Goal: Transaction & Acquisition: Purchase product/service

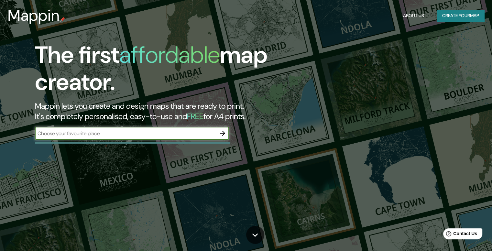
click at [154, 134] on input "text" at bounding box center [125, 133] width 181 height 7
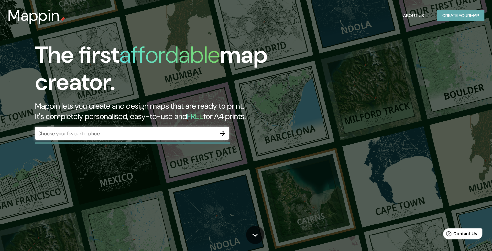
click at [449, 13] on button "Create your map" at bounding box center [460, 16] width 47 height 12
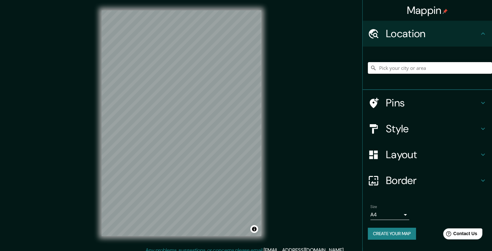
click at [416, 68] on input "Pick your city or area" at bounding box center [430, 68] width 124 height 12
paste input "ENarquitectura, [PERSON_NAME] 3212, C1426 Cdad. Autónoma de [GEOGRAPHIC_DATA], …"
type input "[PERSON_NAME], Bosques, [GEOGRAPHIC_DATA], B1889, [GEOGRAPHIC_DATA]"
